Goal: Find specific page/section

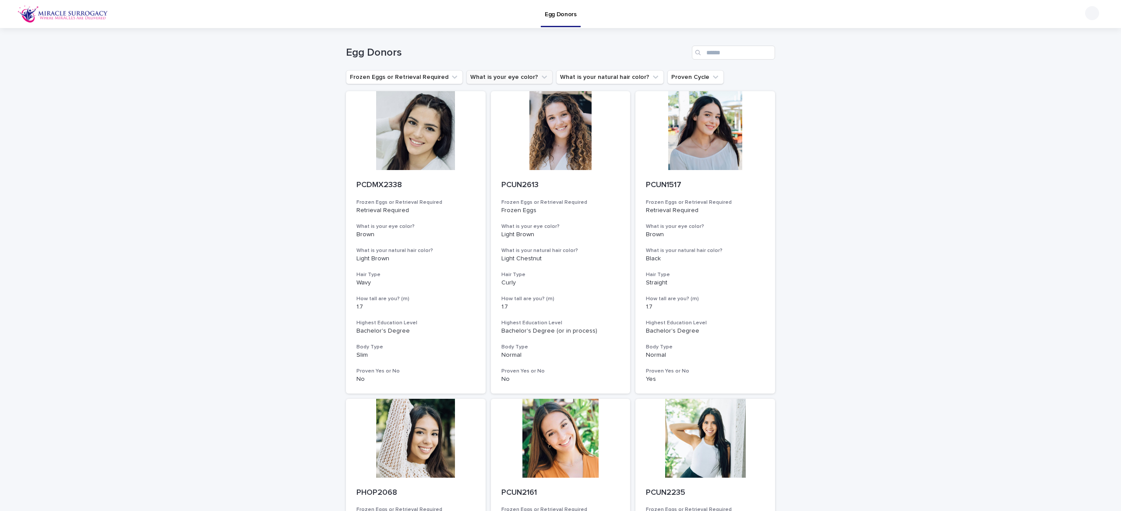
click at [514, 72] on button "What is your eye color?" at bounding box center [509, 77] width 86 height 14
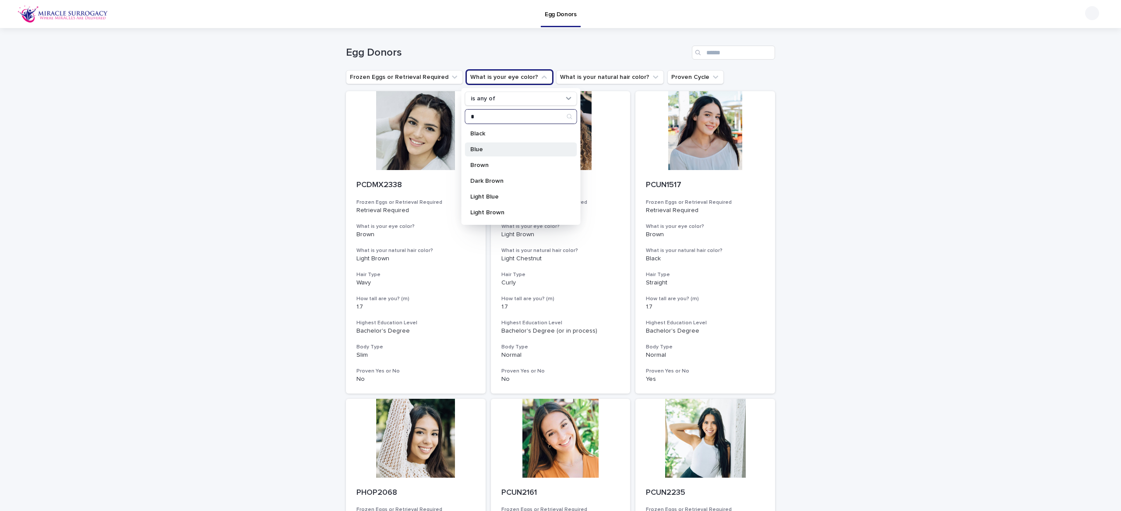
type input "*"
click at [506, 145] on div "Blue" at bounding box center [521, 149] width 112 height 14
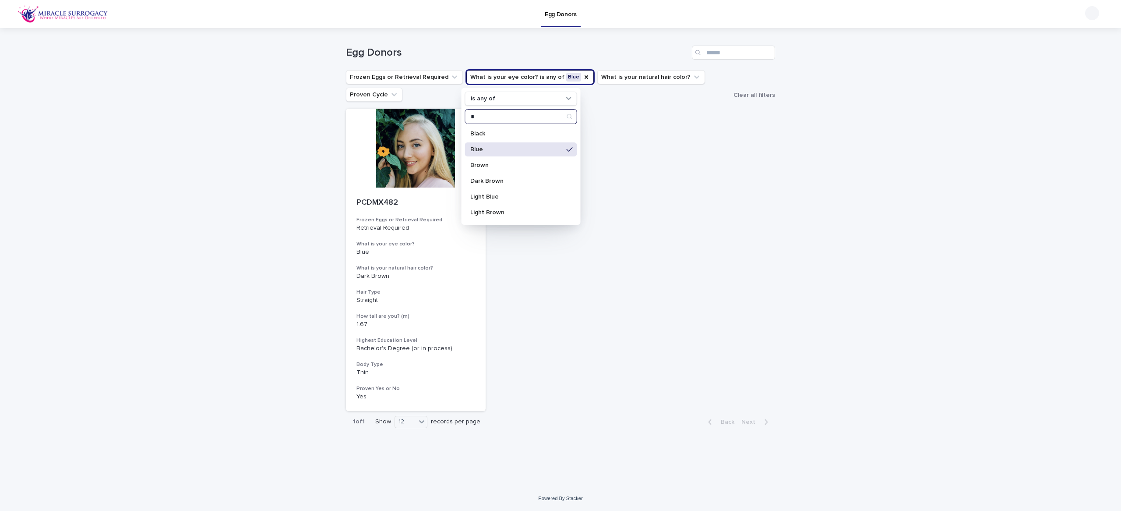
click at [495, 117] on input "*" at bounding box center [521, 117] width 111 height 14
click at [286, 209] on div "Loading... Saving… Loading... Saving… Egg Donors Frozen Eggs or Retrieval Requi…" at bounding box center [560, 257] width 1121 height 458
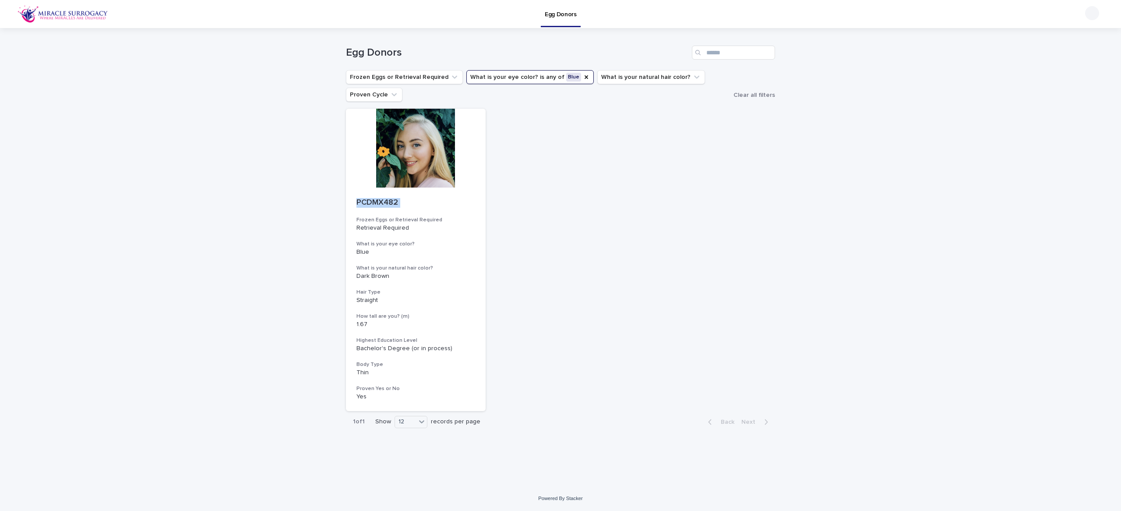
click at [506, 193] on div "PCDMX482 Frozen Eggs or Retrieval Required Retrieval Required What is your [MED…" at bounding box center [560, 260] width 429 height 302
click at [466, 163] on div at bounding box center [416, 148] width 140 height 79
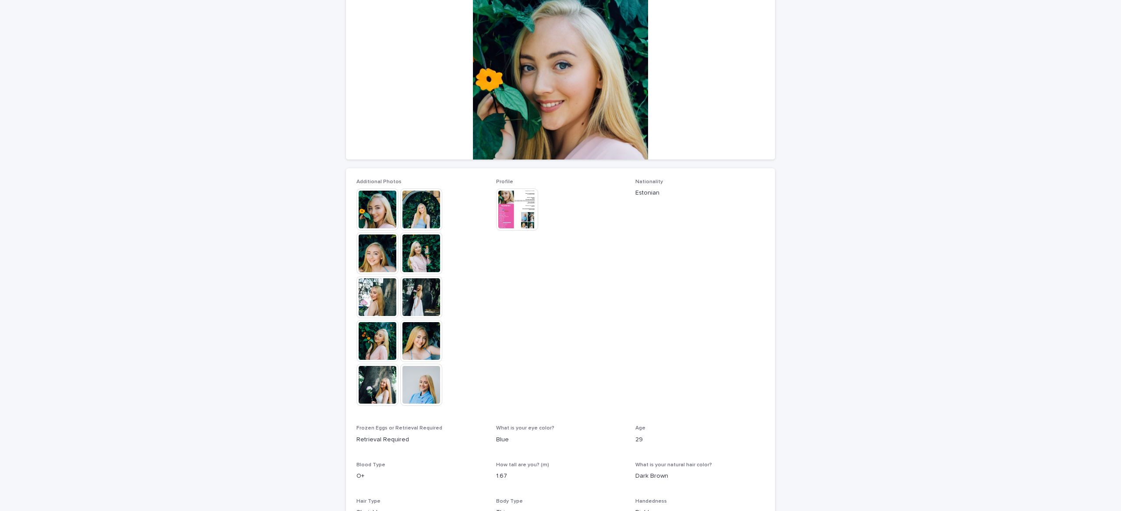
scroll to position [234, 0]
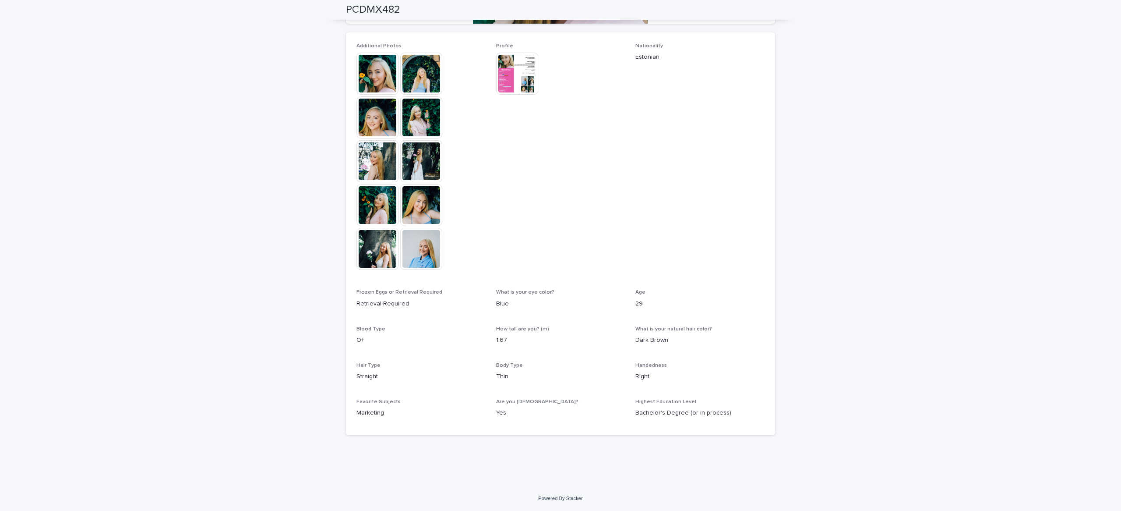
click at [435, 180] on img at bounding box center [421, 161] width 42 height 42
